Goal: Find specific fact: Find specific fact

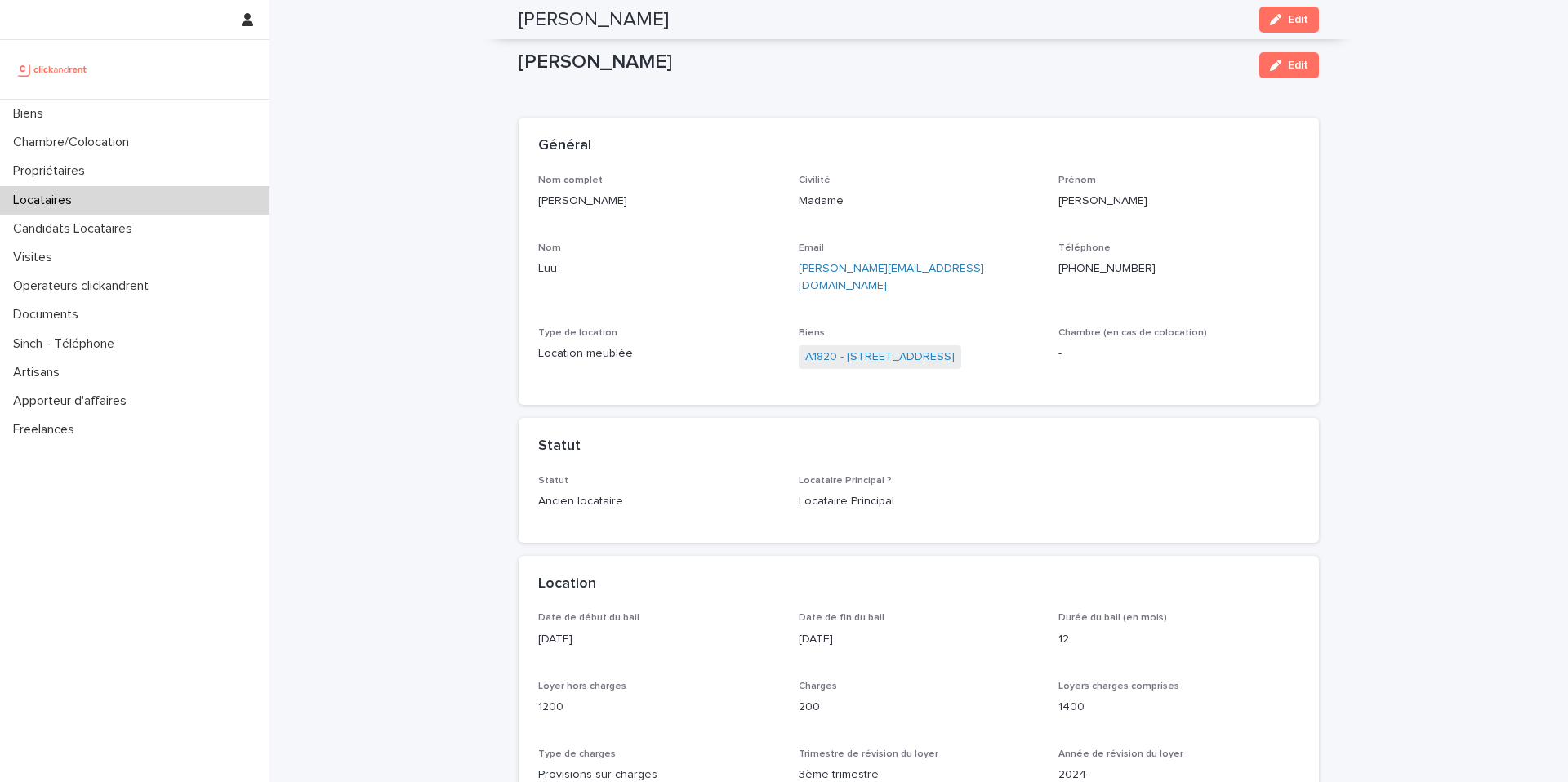
click at [23, 108] on p "Biens" at bounding box center [31, 113] width 50 height 16
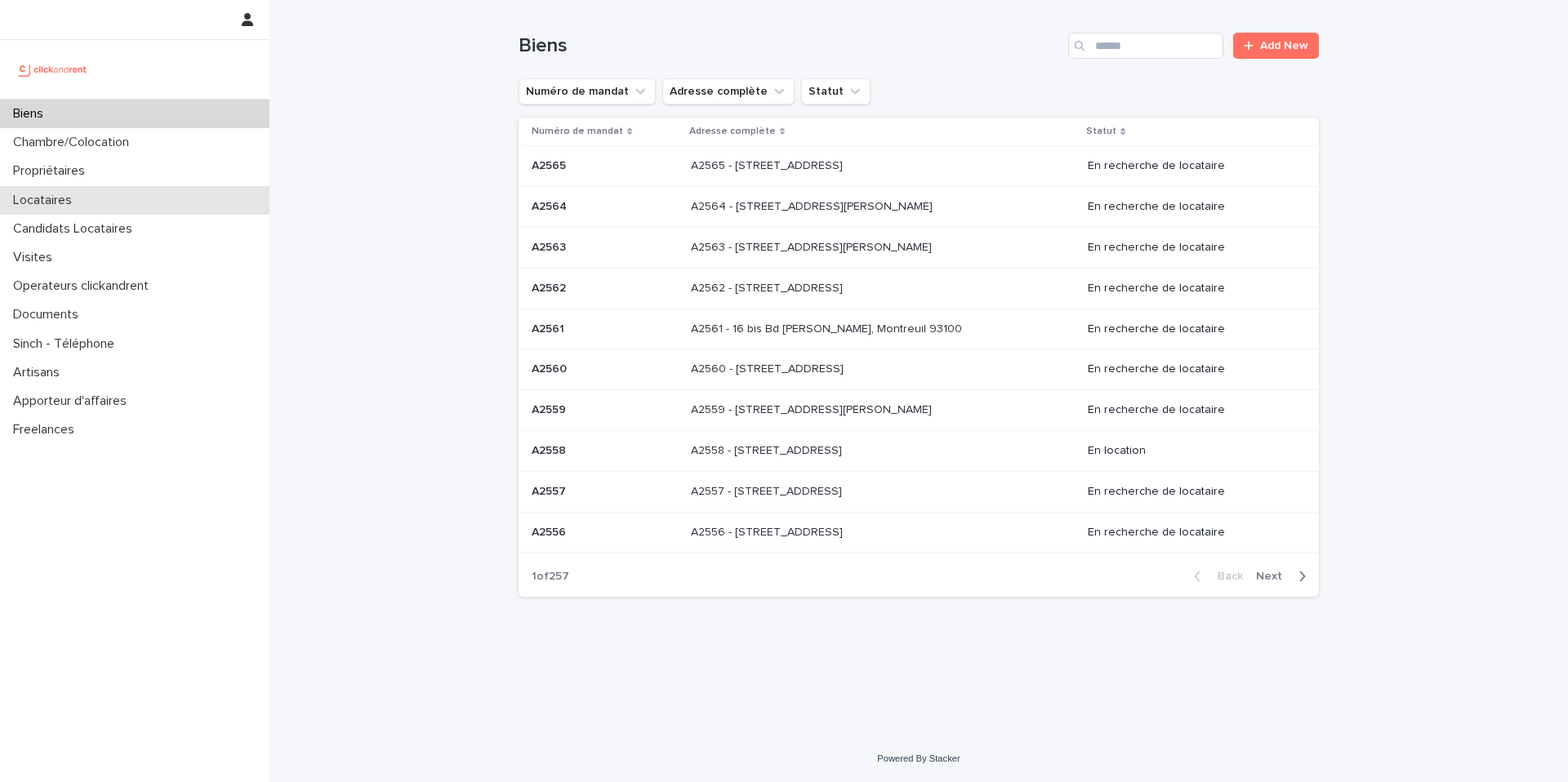
click at [71, 195] on p "Locataires" at bounding box center [46, 200] width 79 height 16
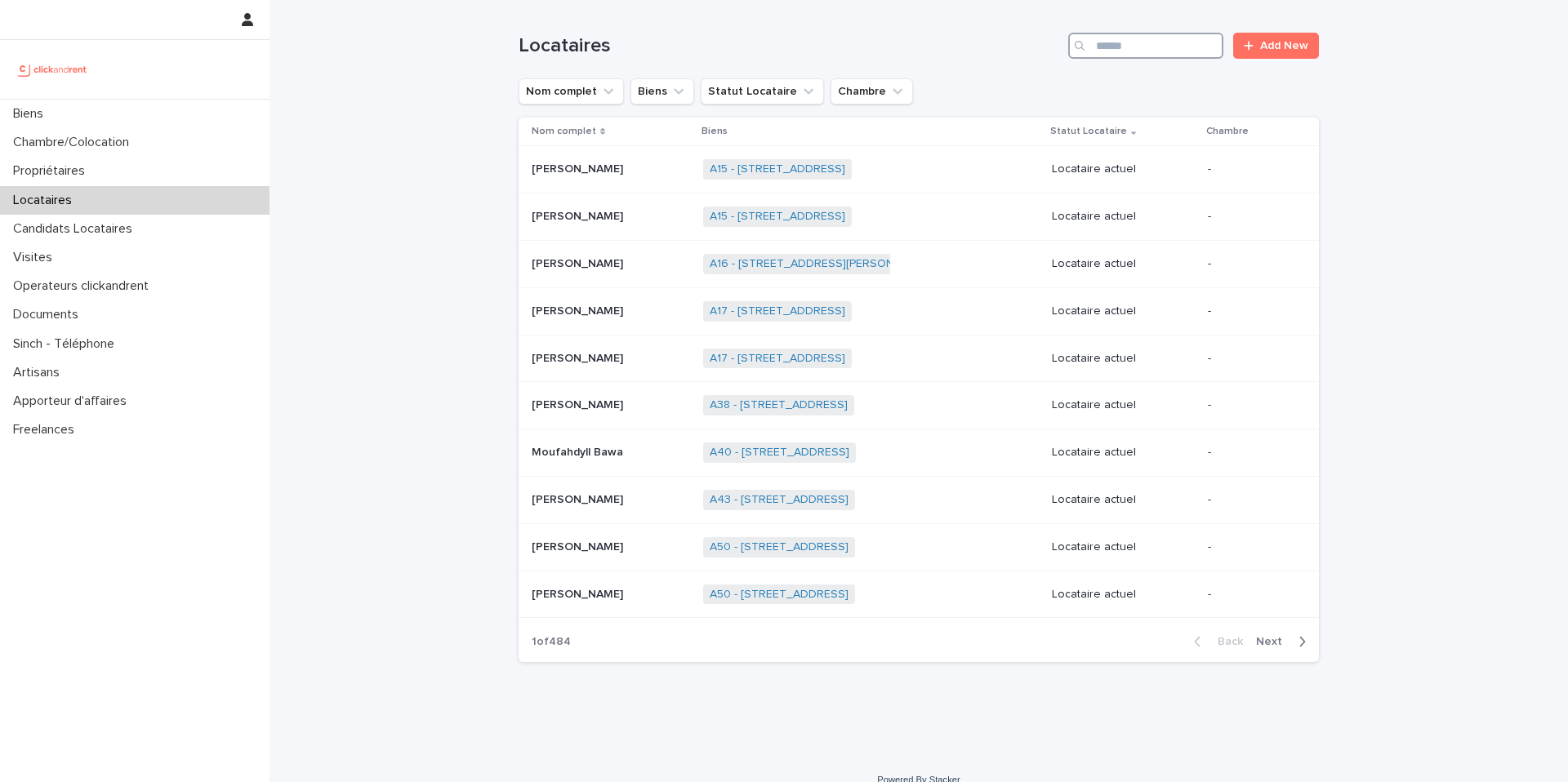
click at [1169, 44] on input "Search" at bounding box center [1146, 46] width 155 height 26
paste input "**********"
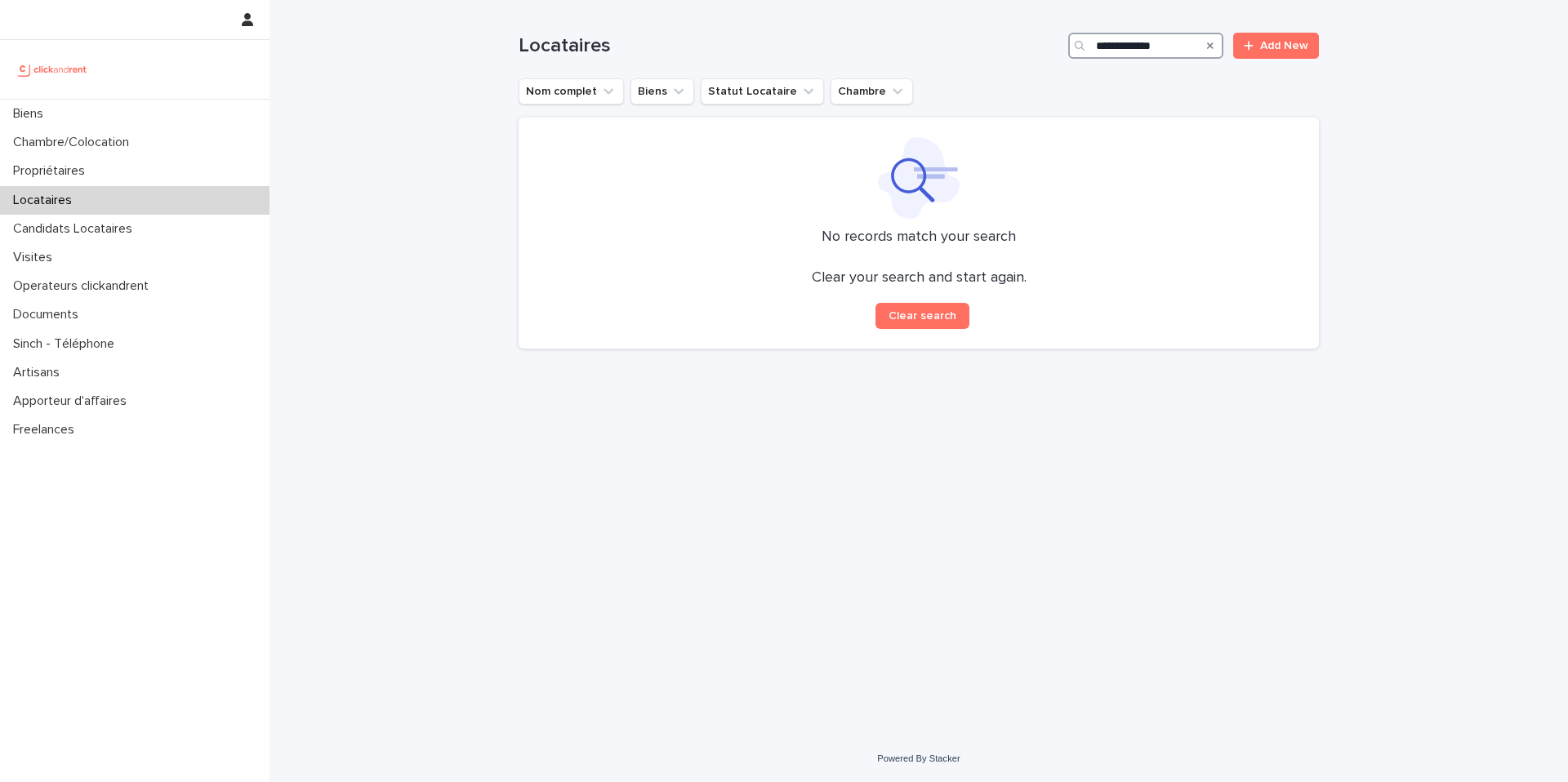
drag, startPoint x: 1140, startPoint y: 48, endPoint x: 1036, endPoint y: 38, distance: 104.5
click at [1036, 38] on div "**********" at bounding box center [919, 46] width 800 height 26
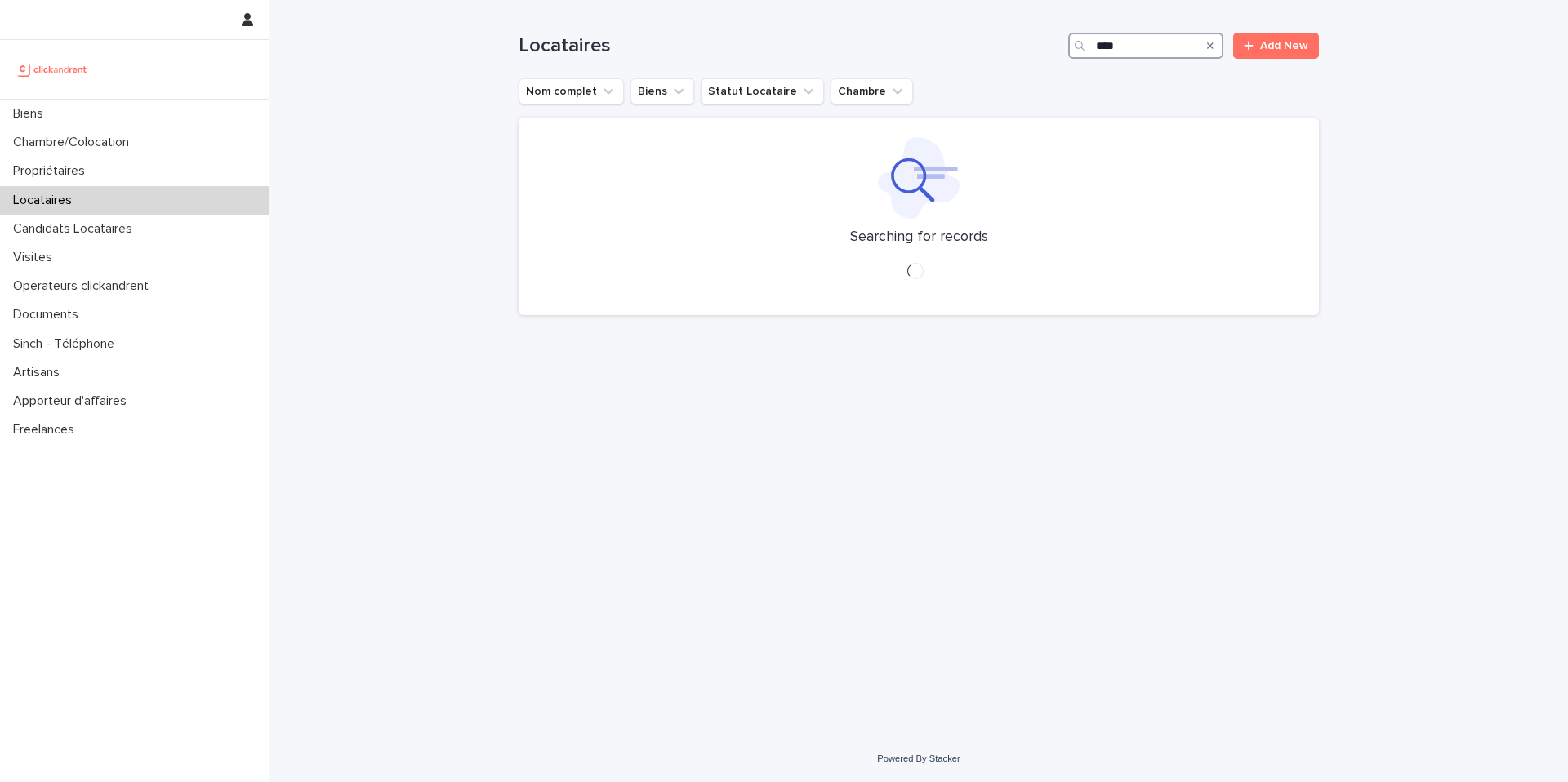
click at [1161, 52] on input "****" at bounding box center [1146, 46] width 155 height 26
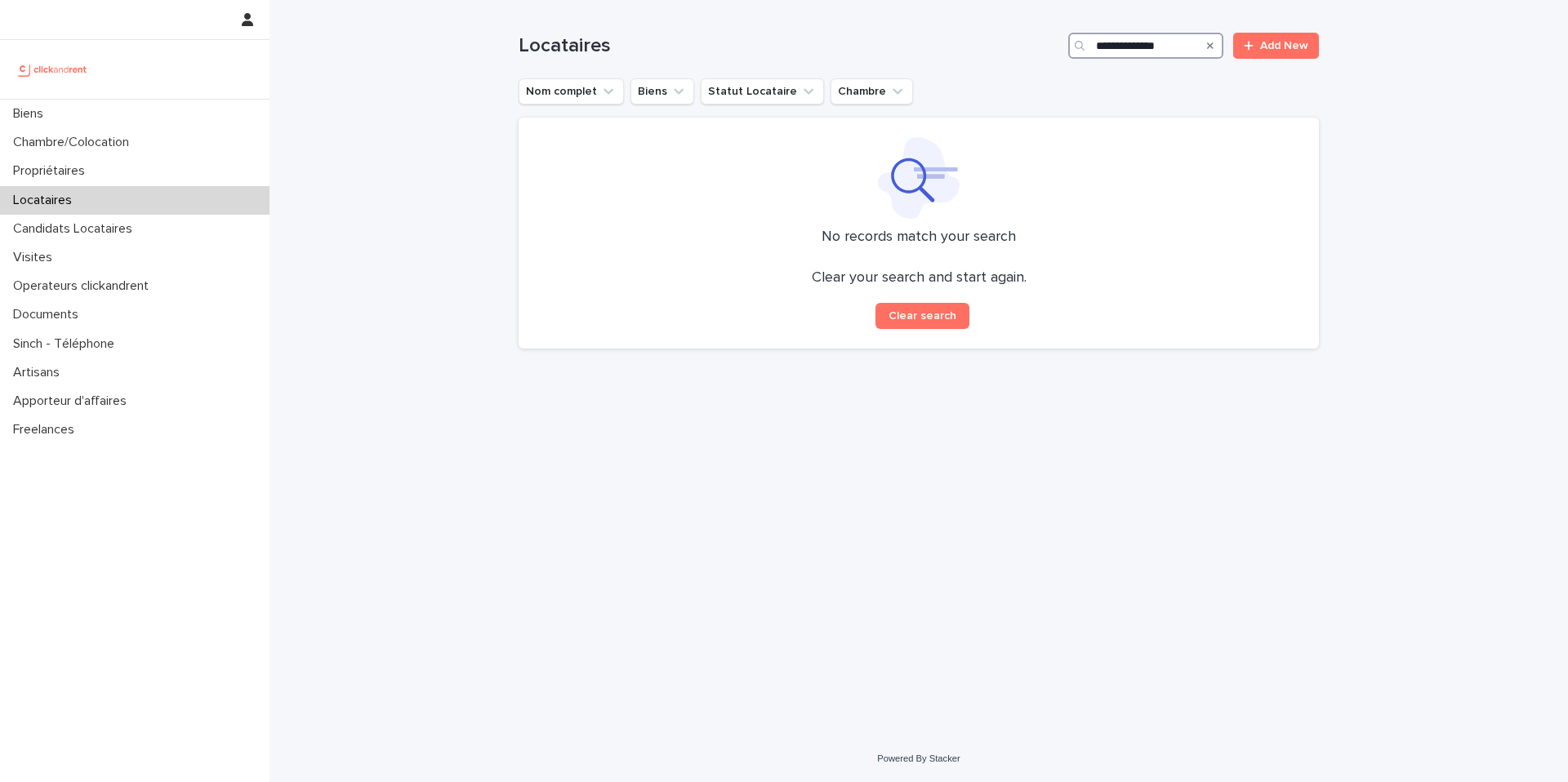
type input "**********"
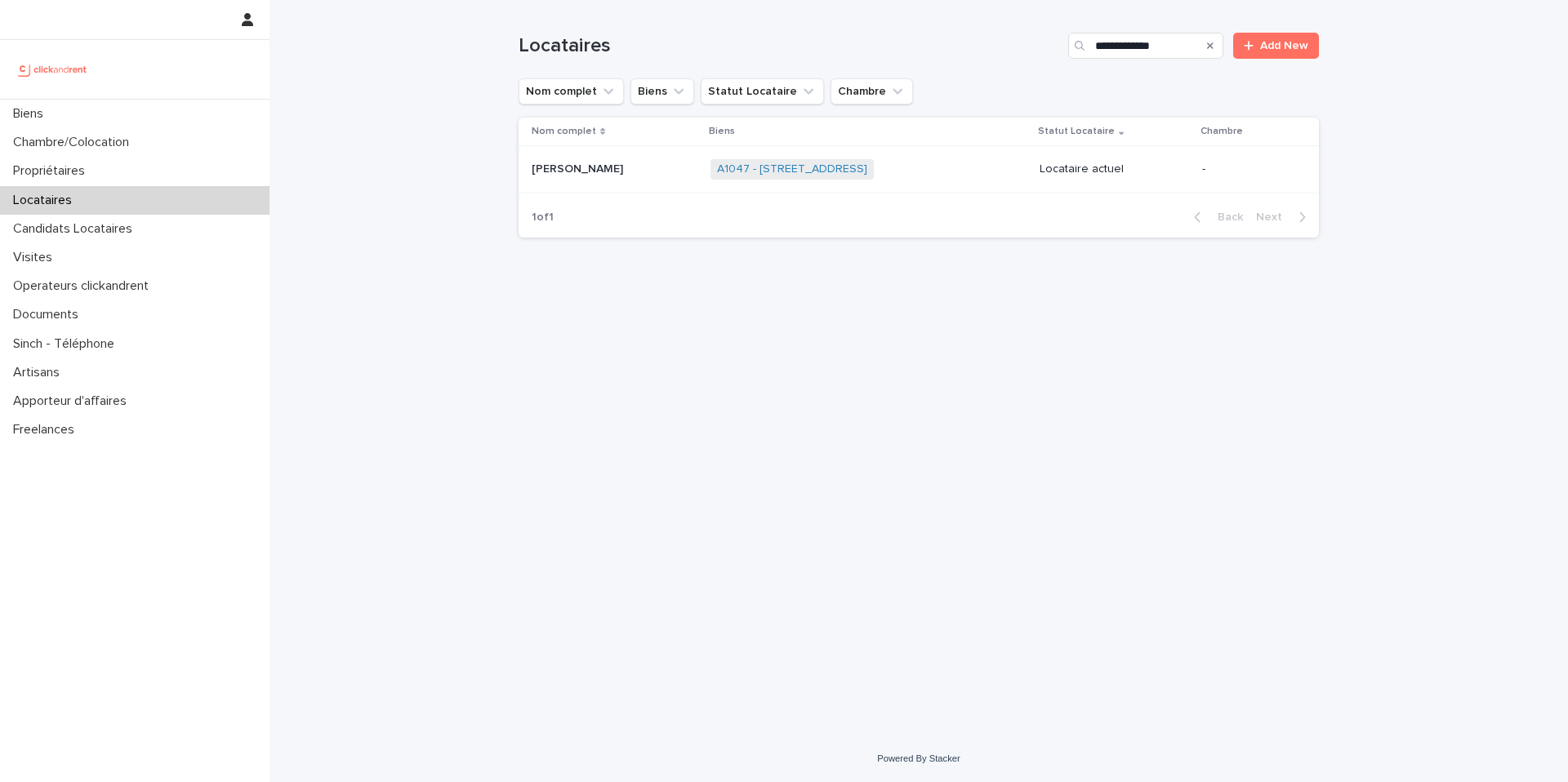
click at [745, 182] on div "A1047 - [STREET_ADDRESS] + 0" at bounding box center [868, 169] width 316 height 34
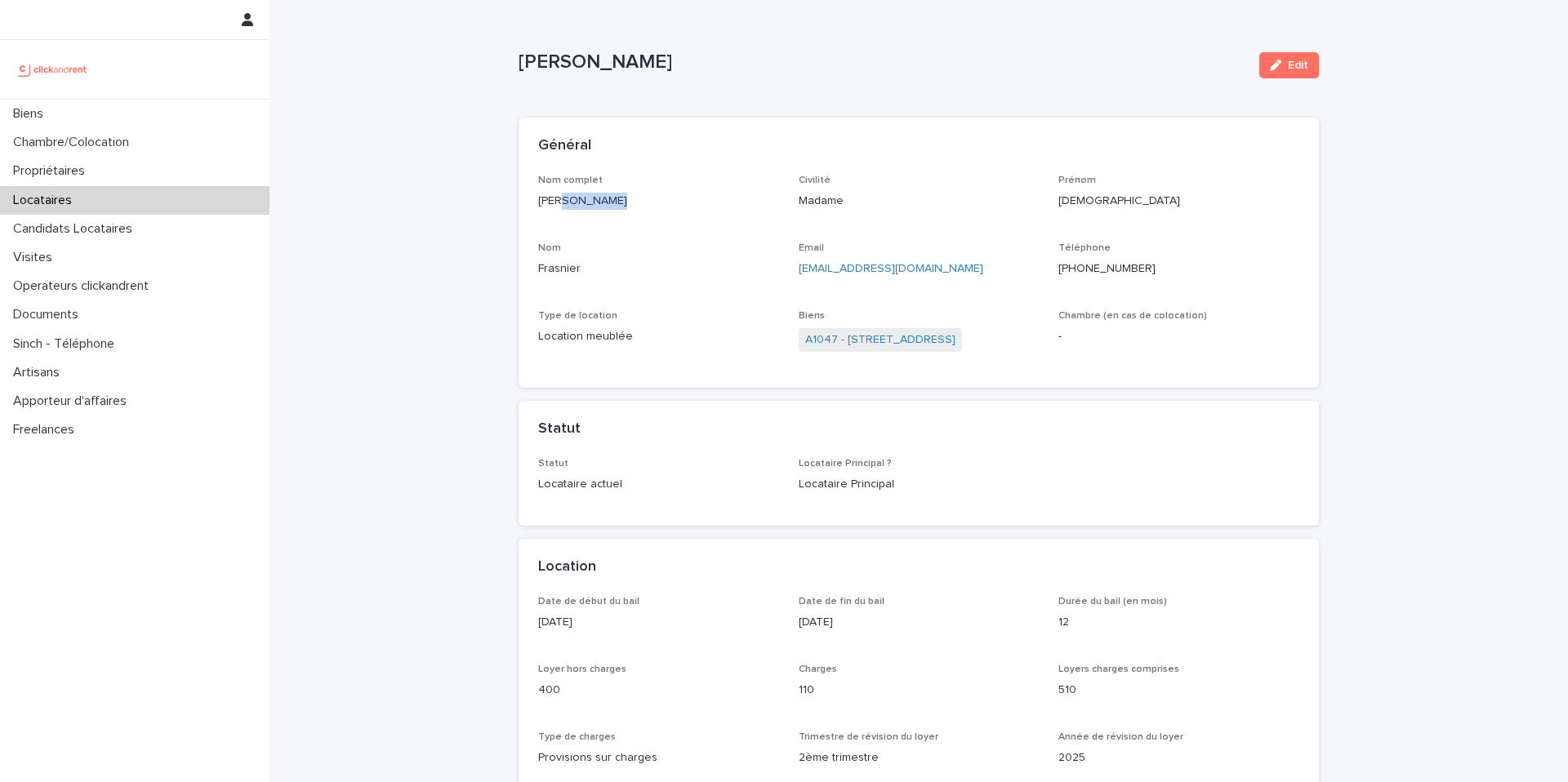
drag, startPoint x: 618, startPoint y: 201, endPoint x: 563, endPoint y: 193, distance: 55.6
click at [563, 193] on p "[PERSON_NAME]" at bounding box center [659, 201] width 241 height 17
copy p "Frasnier"
click at [877, 339] on link "A1047 - [STREET_ADDRESS]" at bounding box center [880, 339] width 150 height 17
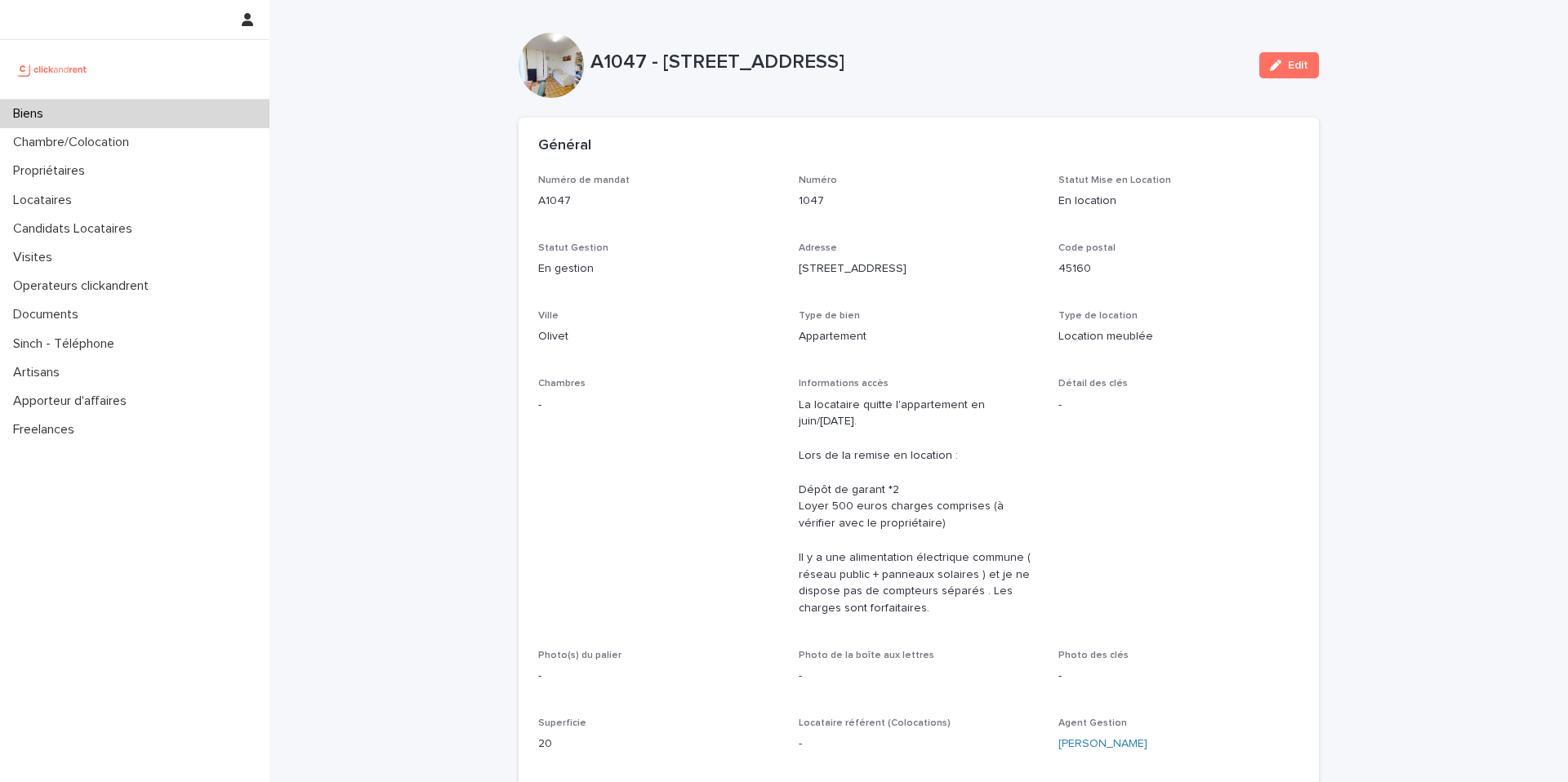
drag, startPoint x: 664, startPoint y: 61, endPoint x: 993, endPoint y: 68, distance: 329.1
click at [993, 68] on p "A1047 - [STREET_ADDRESS]" at bounding box center [918, 62] width 656 height 24
copy p "[STREET_ADDRESS]"
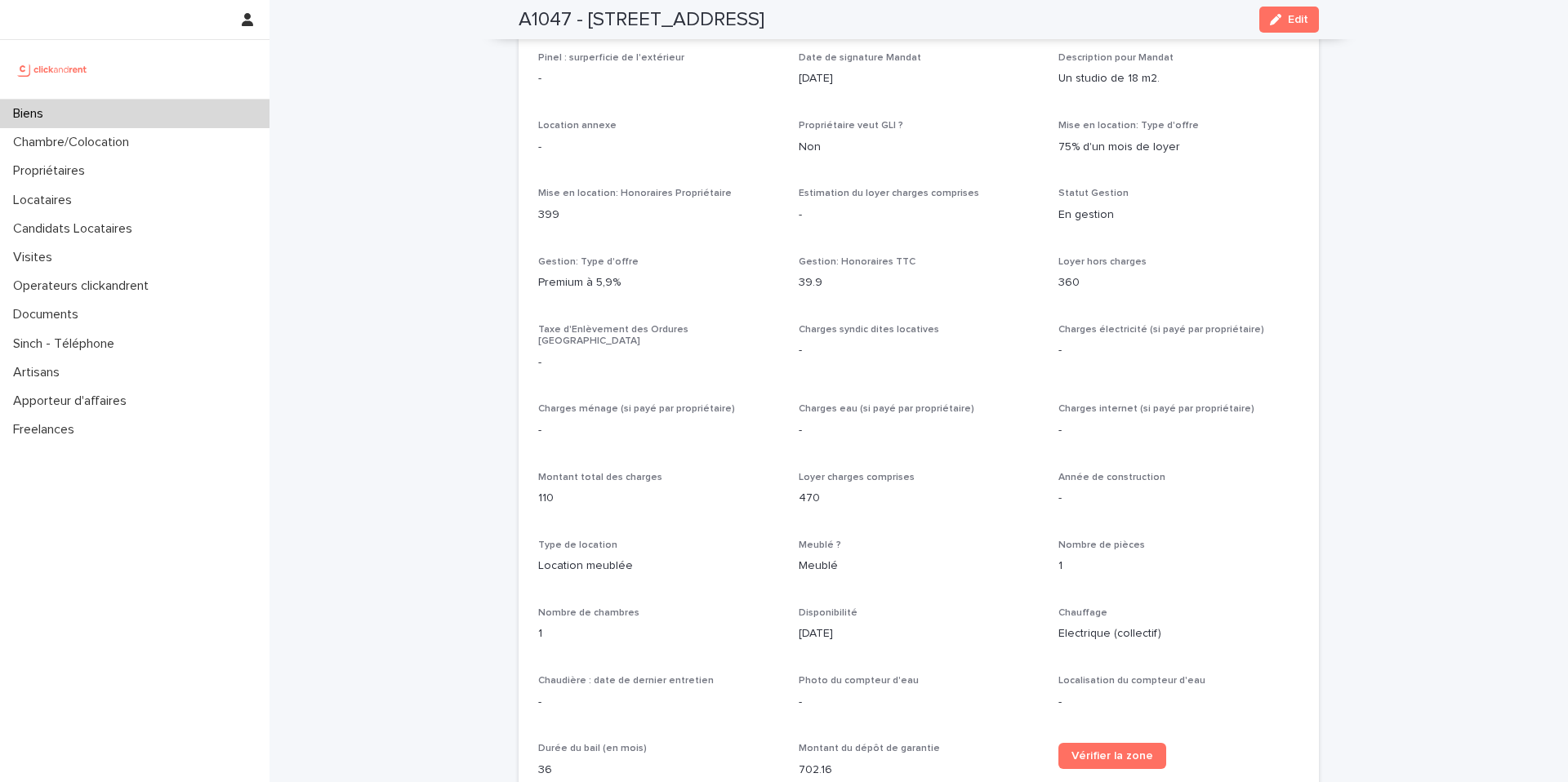
scroll to position [1290, 0]
click at [804, 494] on p "470" at bounding box center [919, 502] width 241 height 17
copy p "470"
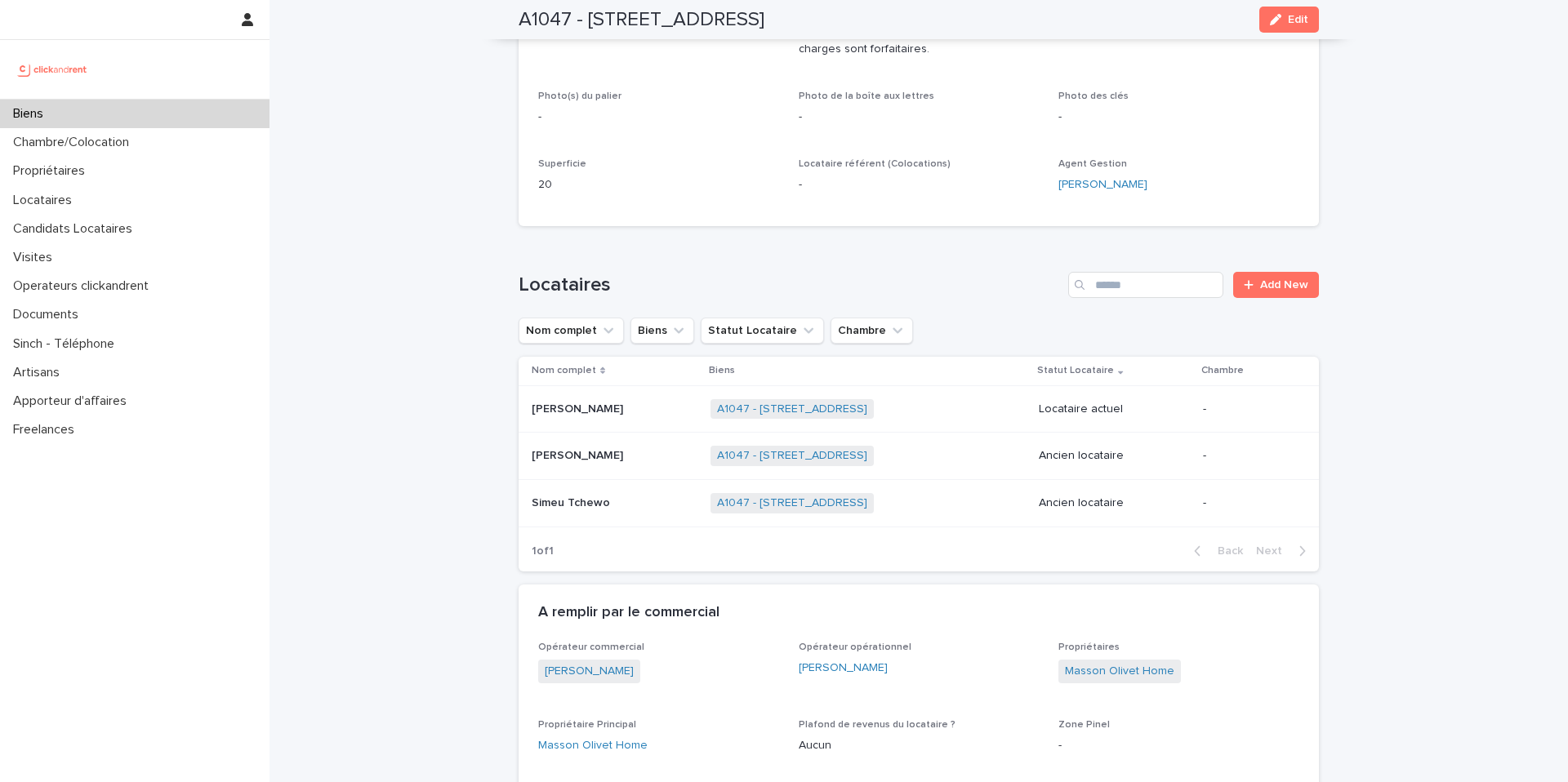
scroll to position [560, 0]
click at [595, 416] on div "[PERSON_NAME]" at bounding box center [614, 408] width 166 height 27
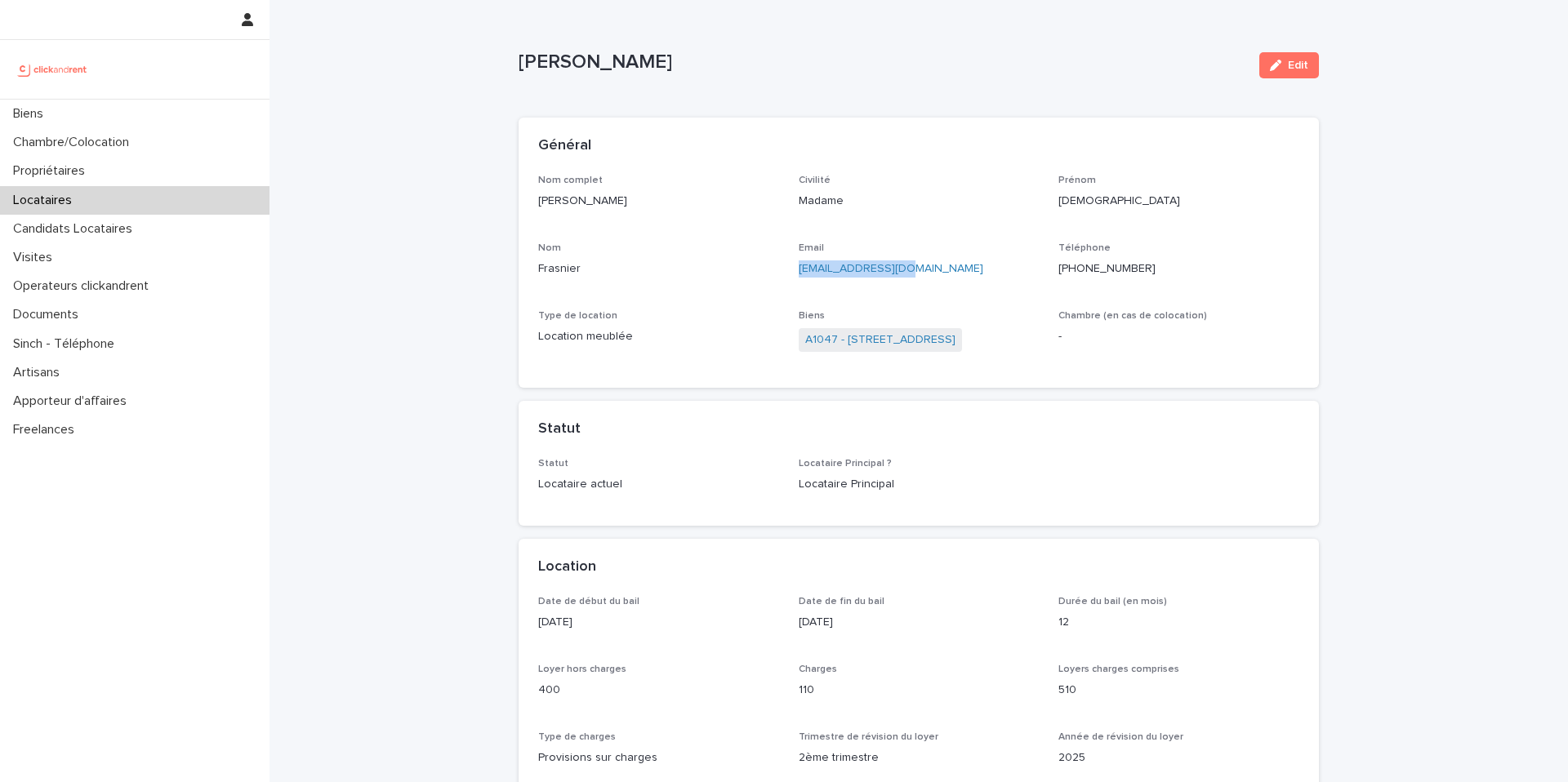
drag, startPoint x: 910, startPoint y: 271, endPoint x: 797, endPoint y: 275, distance: 113.1
click at [797, 275] on div "Nom complet [PERSON_NAME] Civilité Madame Prénom [PERSON_NAME] Email [EMAIL_ADD…" at bounding box center [918, 271] width 761 height 194
copy link "[EMAIL_ADDRESS][DOMAIN_NAME]"
